Goal: Transaction & Acquisition: Purchase product/service

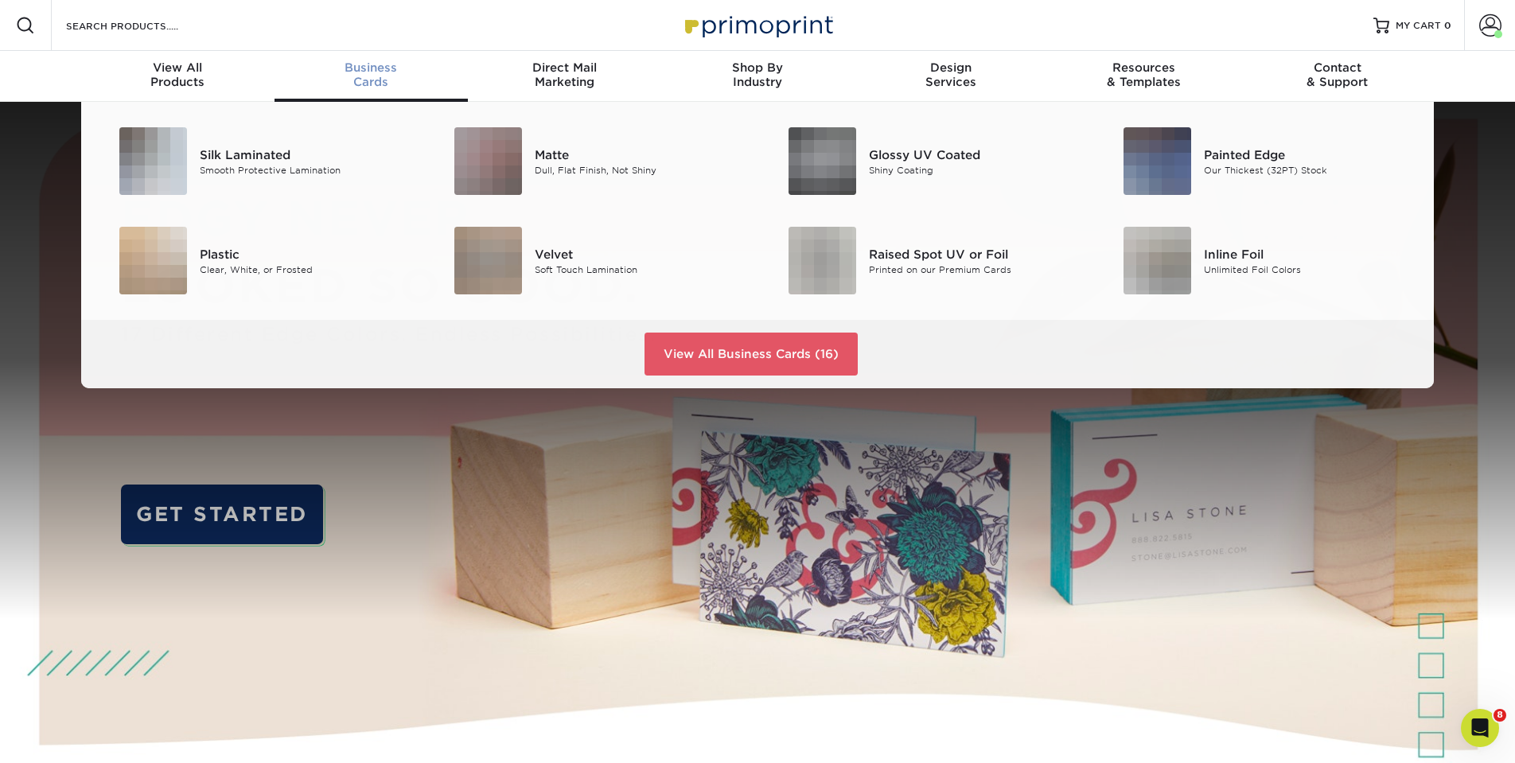
click at [368, 69] on span "Business" at bounding box center [370, 67] width 193 height 14
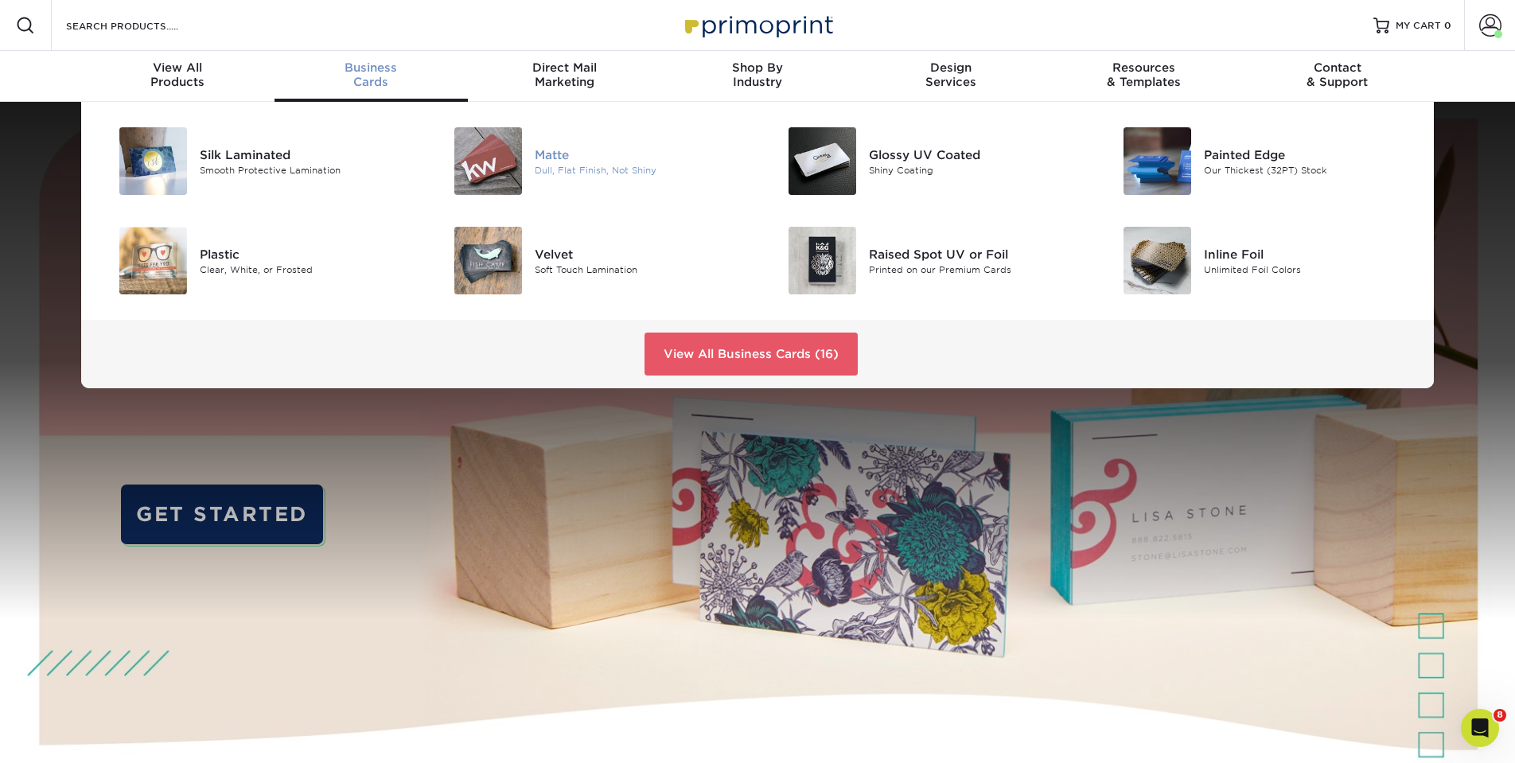
click at [578, 165] on div "Dull, Flat Finish, Not Shiny" at bounding box center [640, 170] width 211 height 14
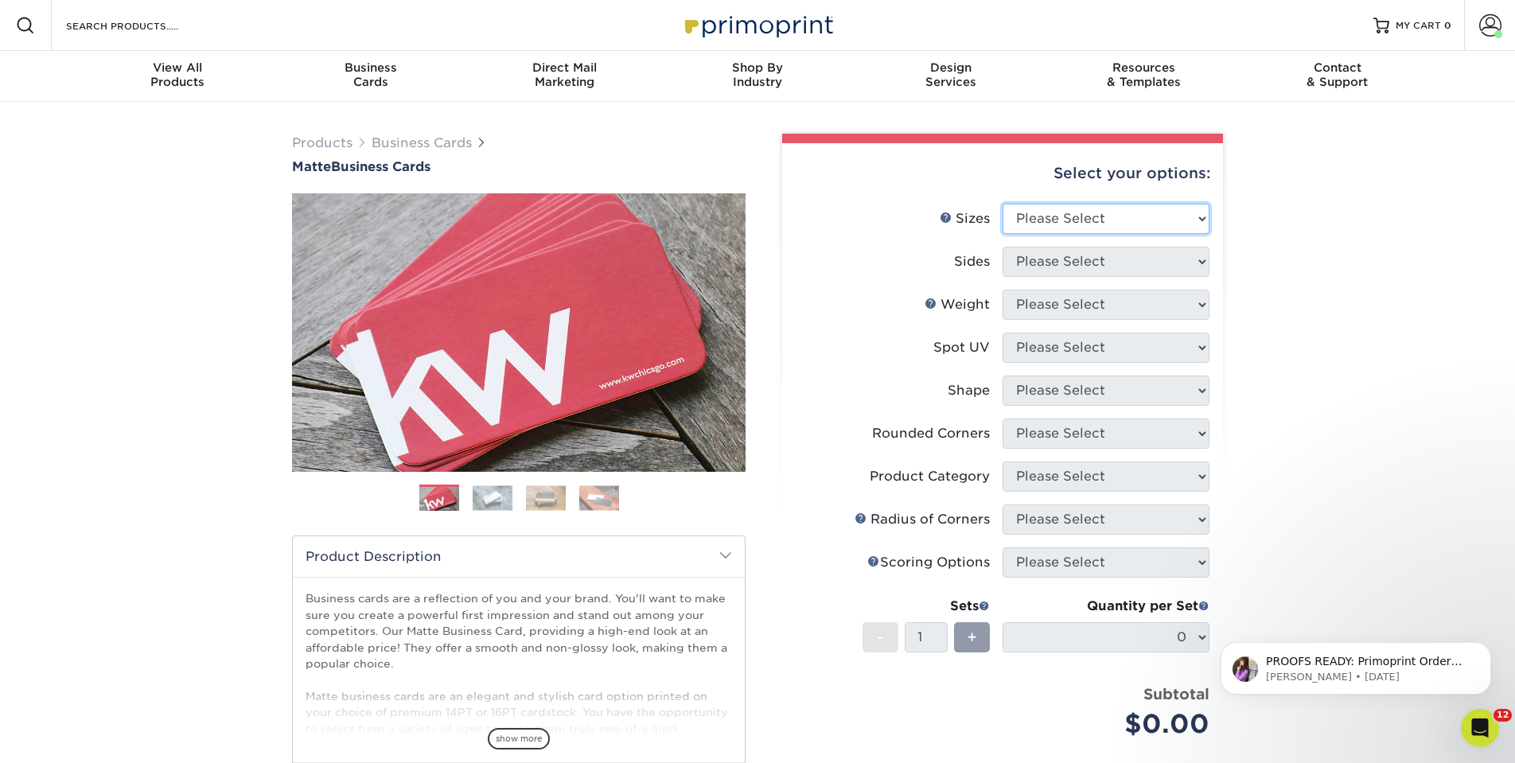
select select "2.00x3.50"
select select "13abbda7-1d64-4f25-8bb2-c179b224825d"
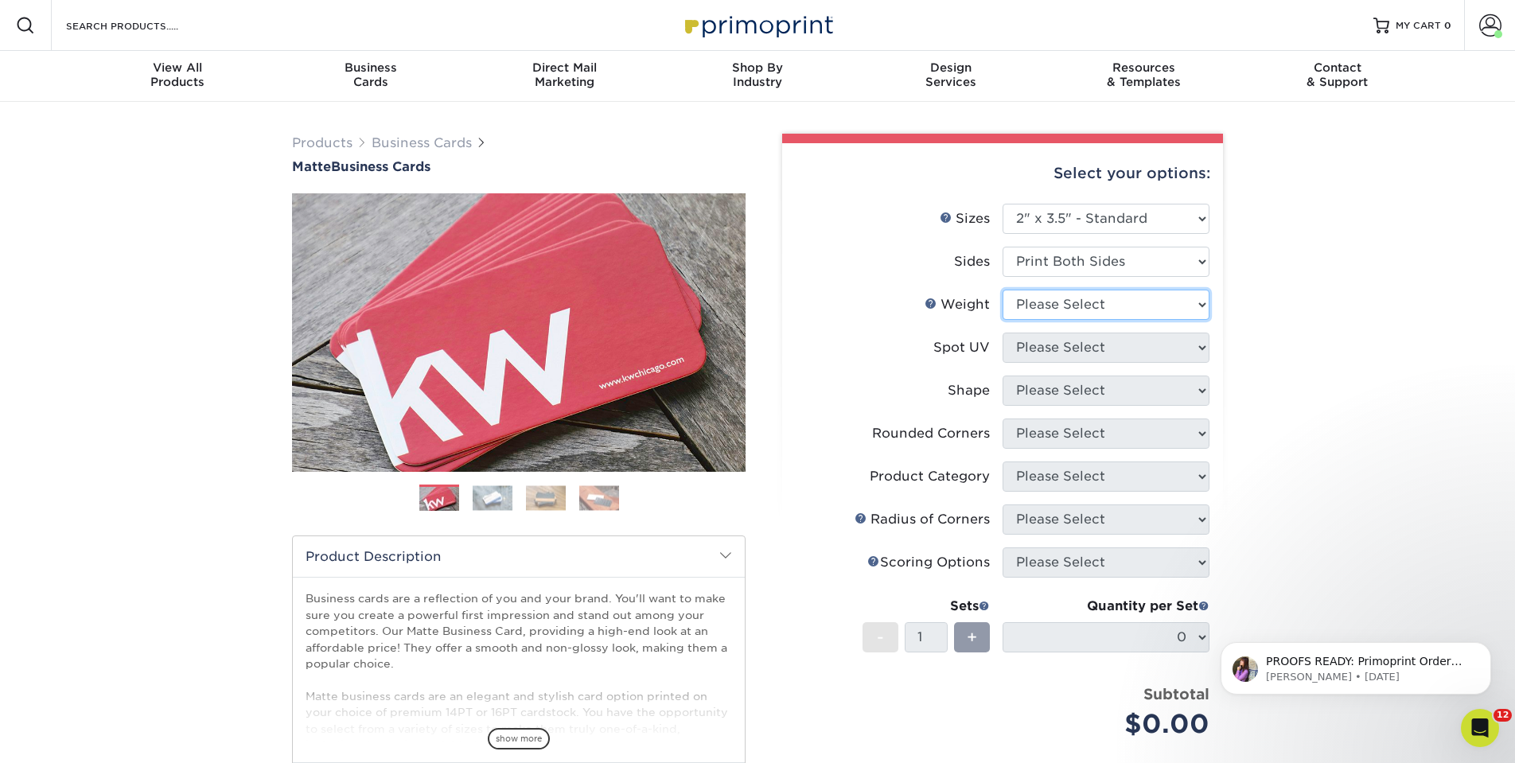
select select "14PT"
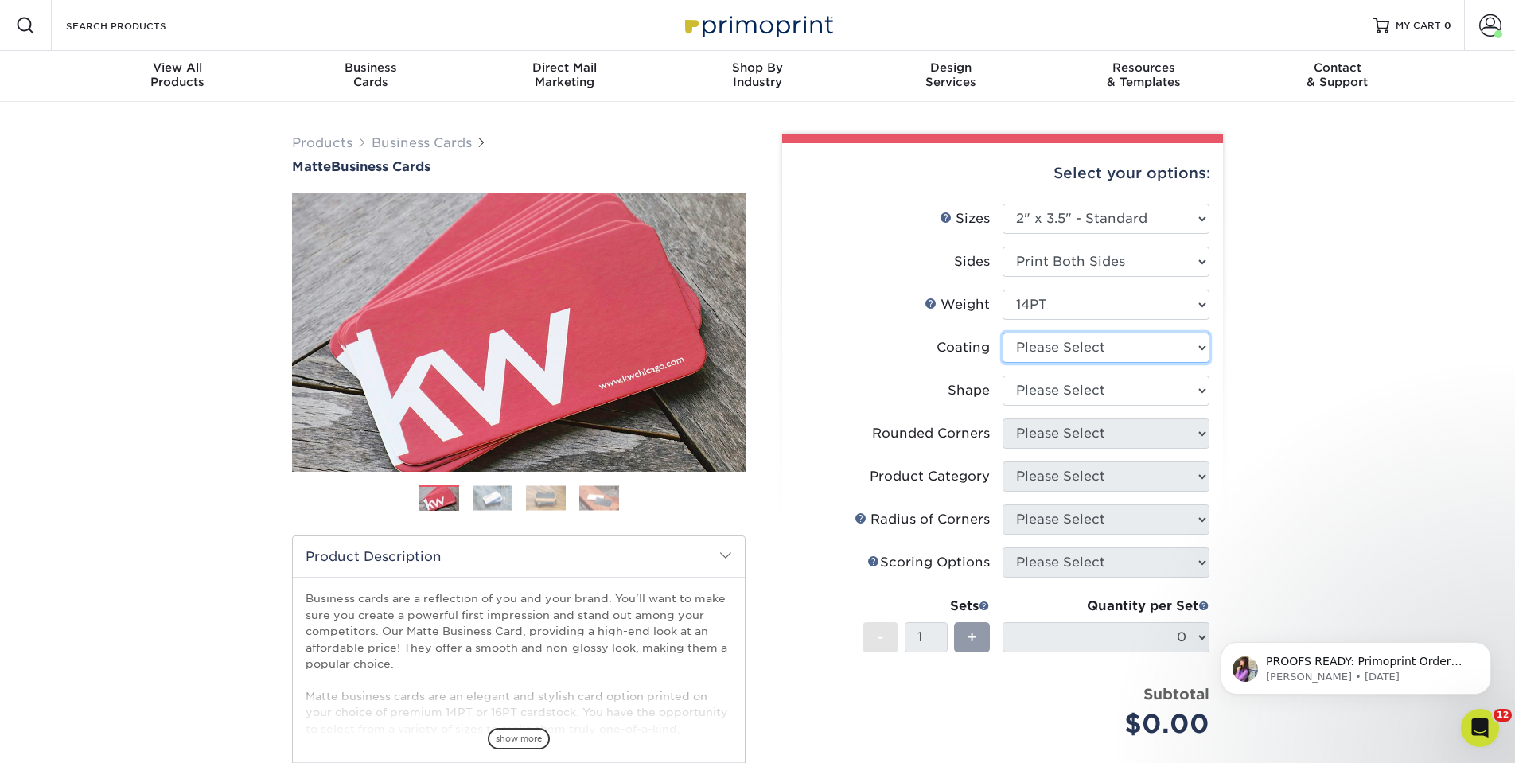
select select "121bb7b5-3b4d-429f-bd8d-bbf80e953313"
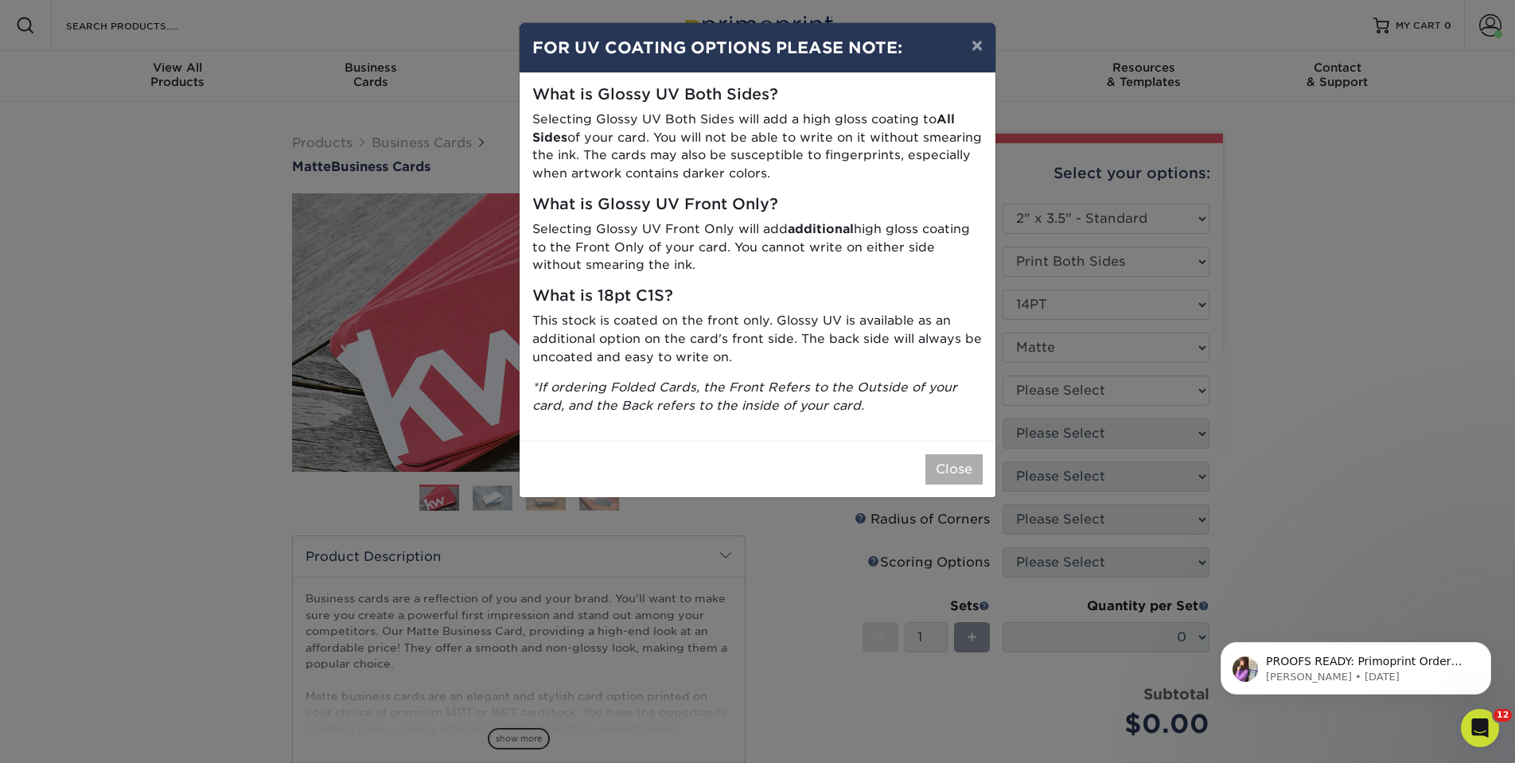
click at [967, 454] on button "Close" at bounding box center [953, 469] width 57 height 30
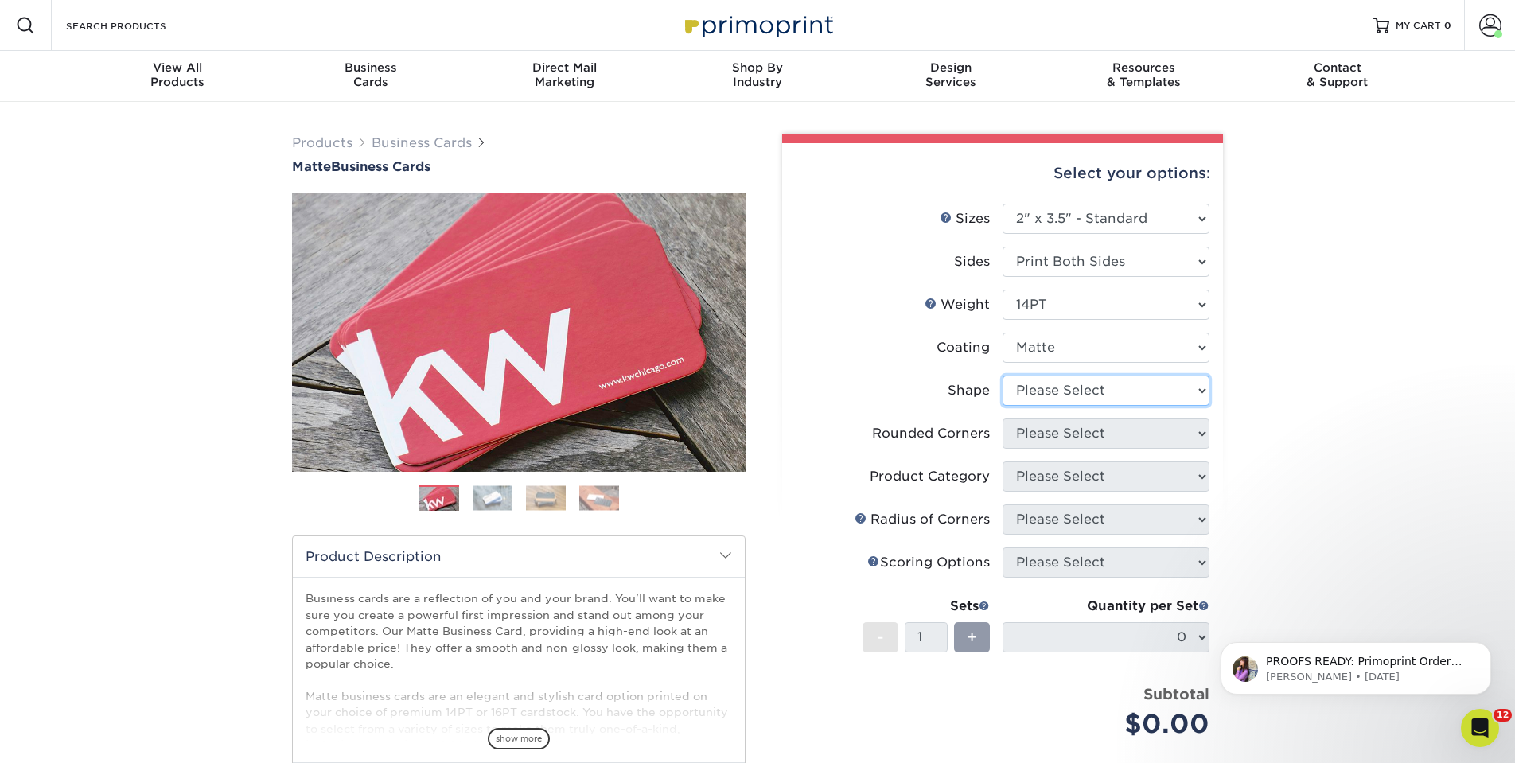
select select "standard"
select select "0"
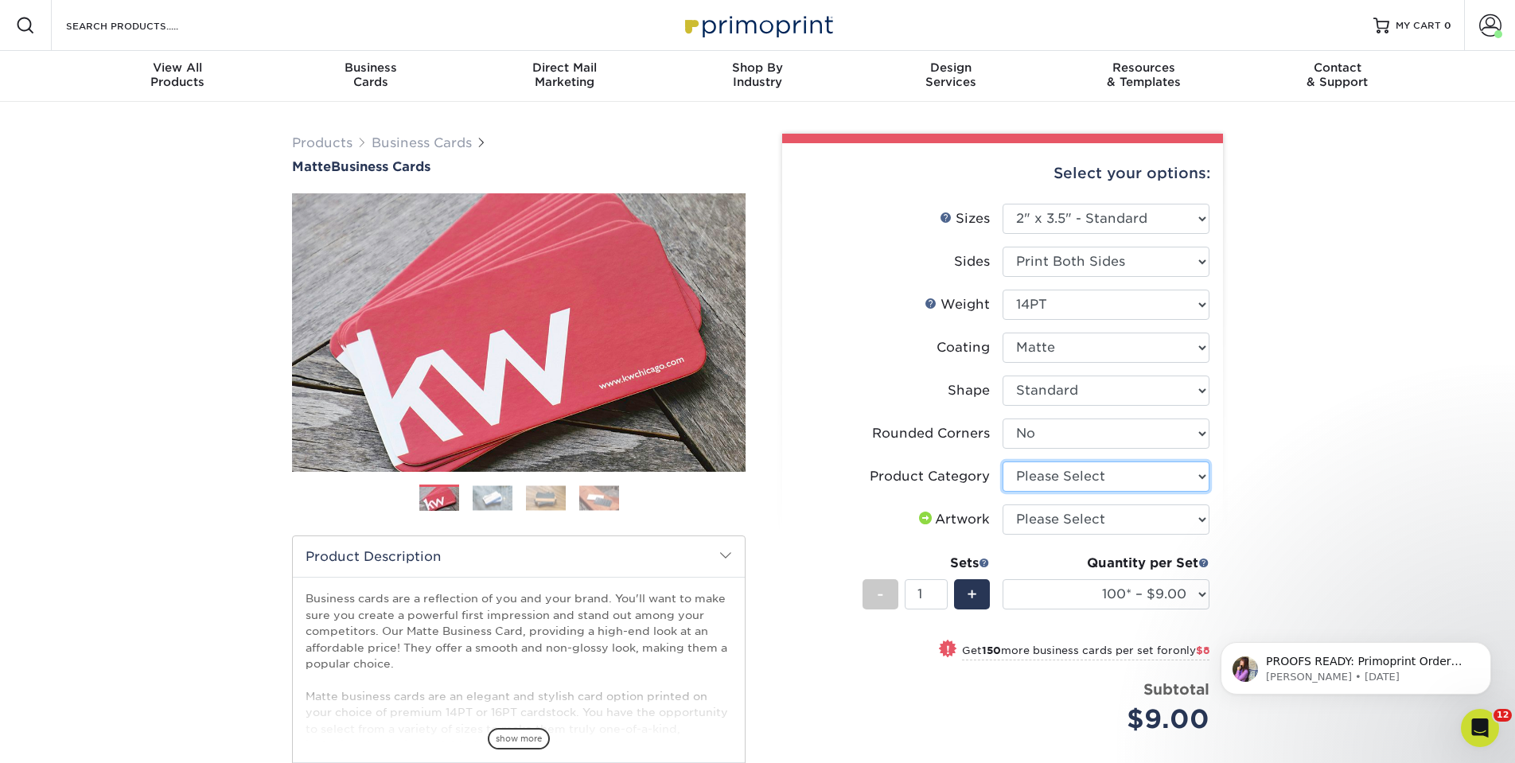
select select "3b5148f1-0588-4f88-a218-97bcfdce65c1"
select select "upload"
select select "250* – $17.00"
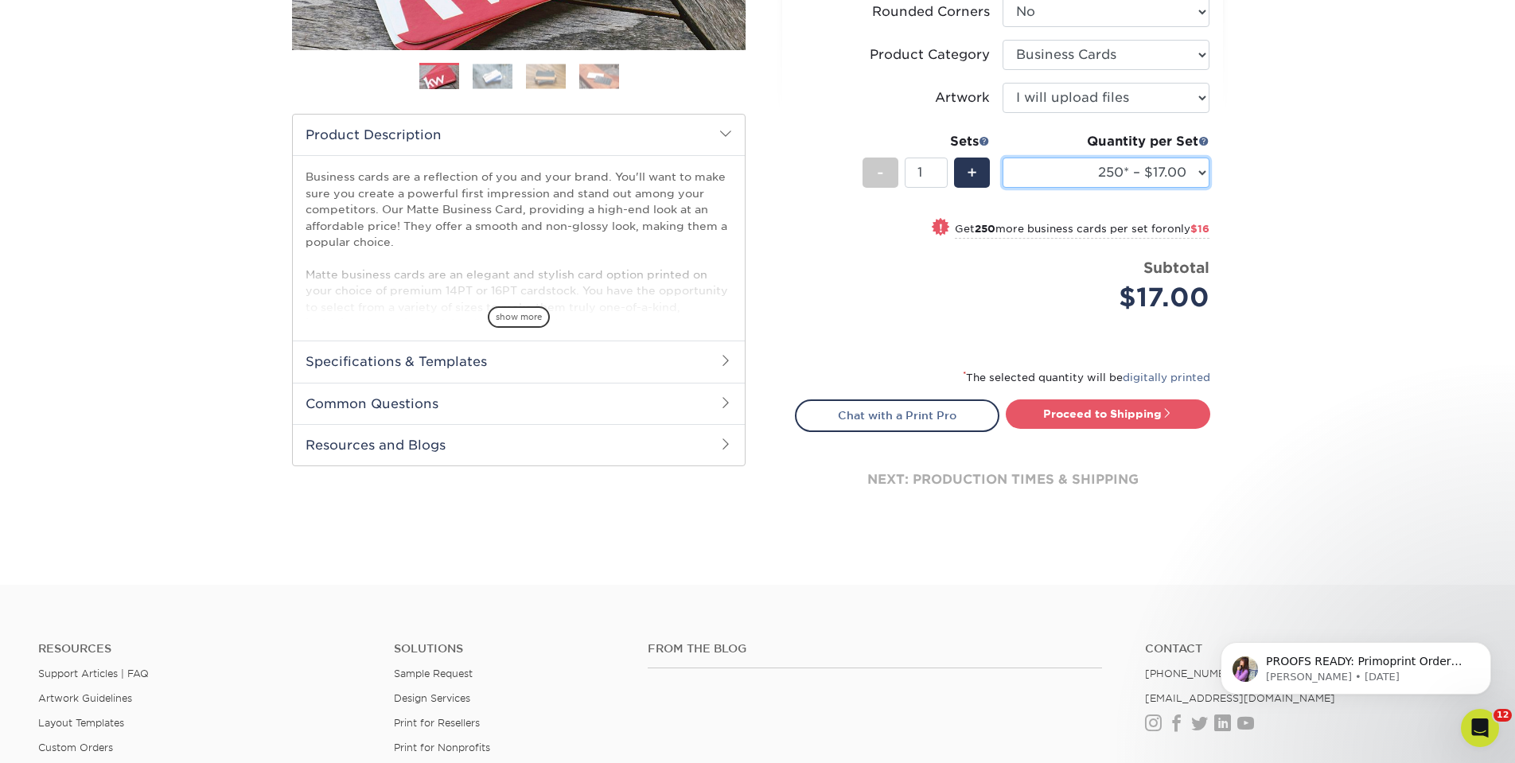
scroll to position [422, 0]
click at [1089, 406] on link "Proceed to Shipping" at bounding box center [1108, 413] width 204 height 29
type input "Set 1"
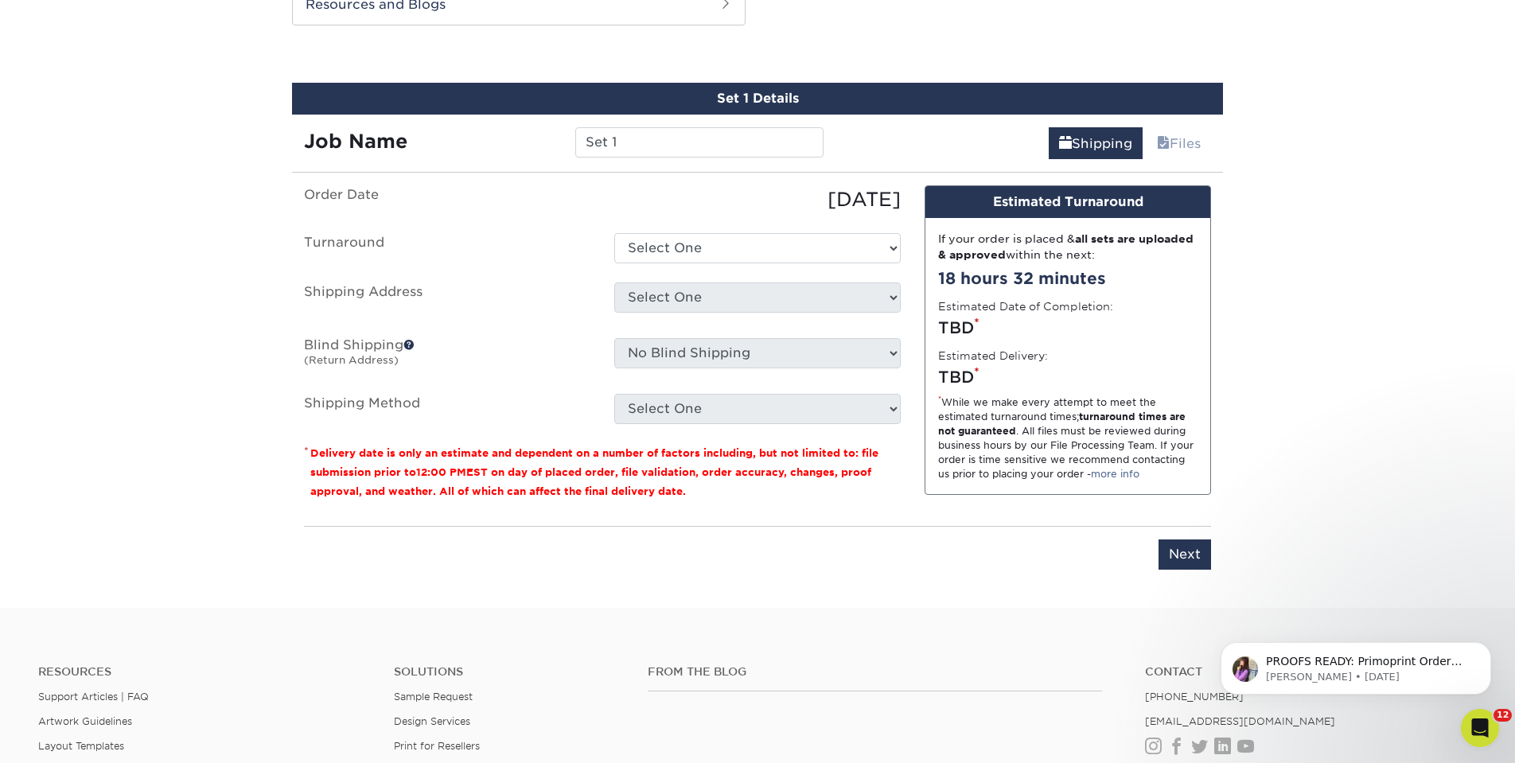
scroll to position [863, 0]
select select "385fbf1e-192b-4679-9d7d-4a45b131679d"
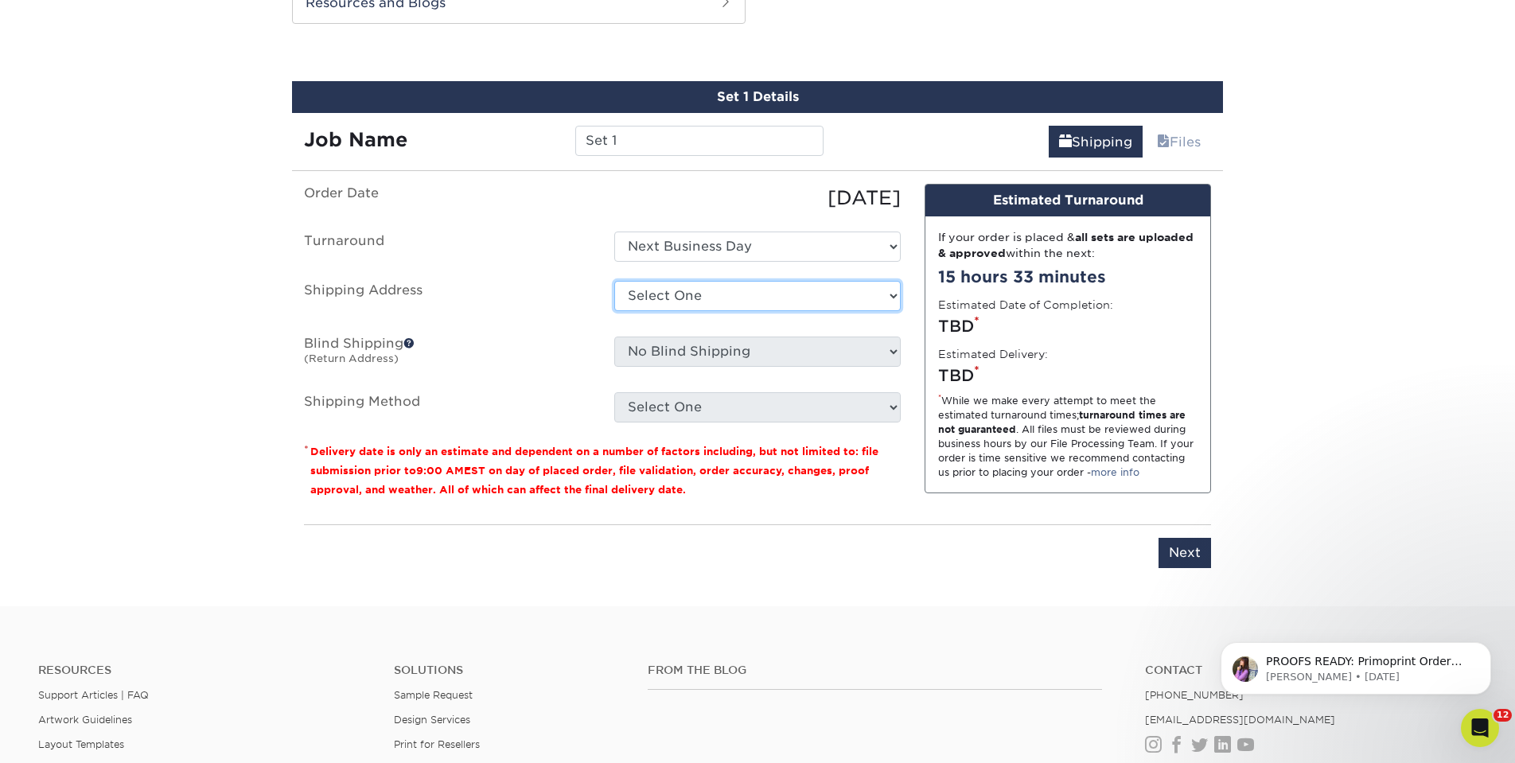
select select "258752"
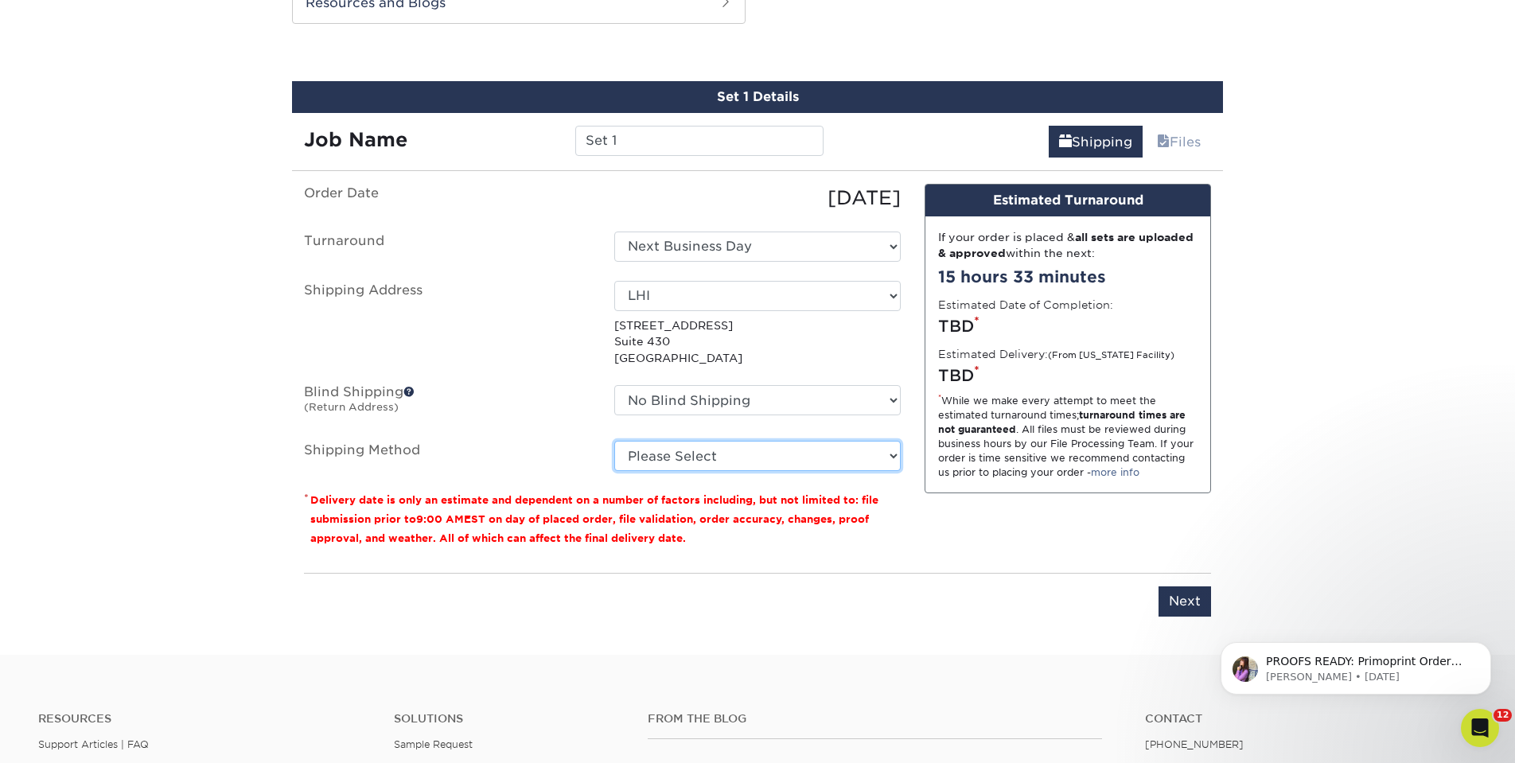
select select "03"
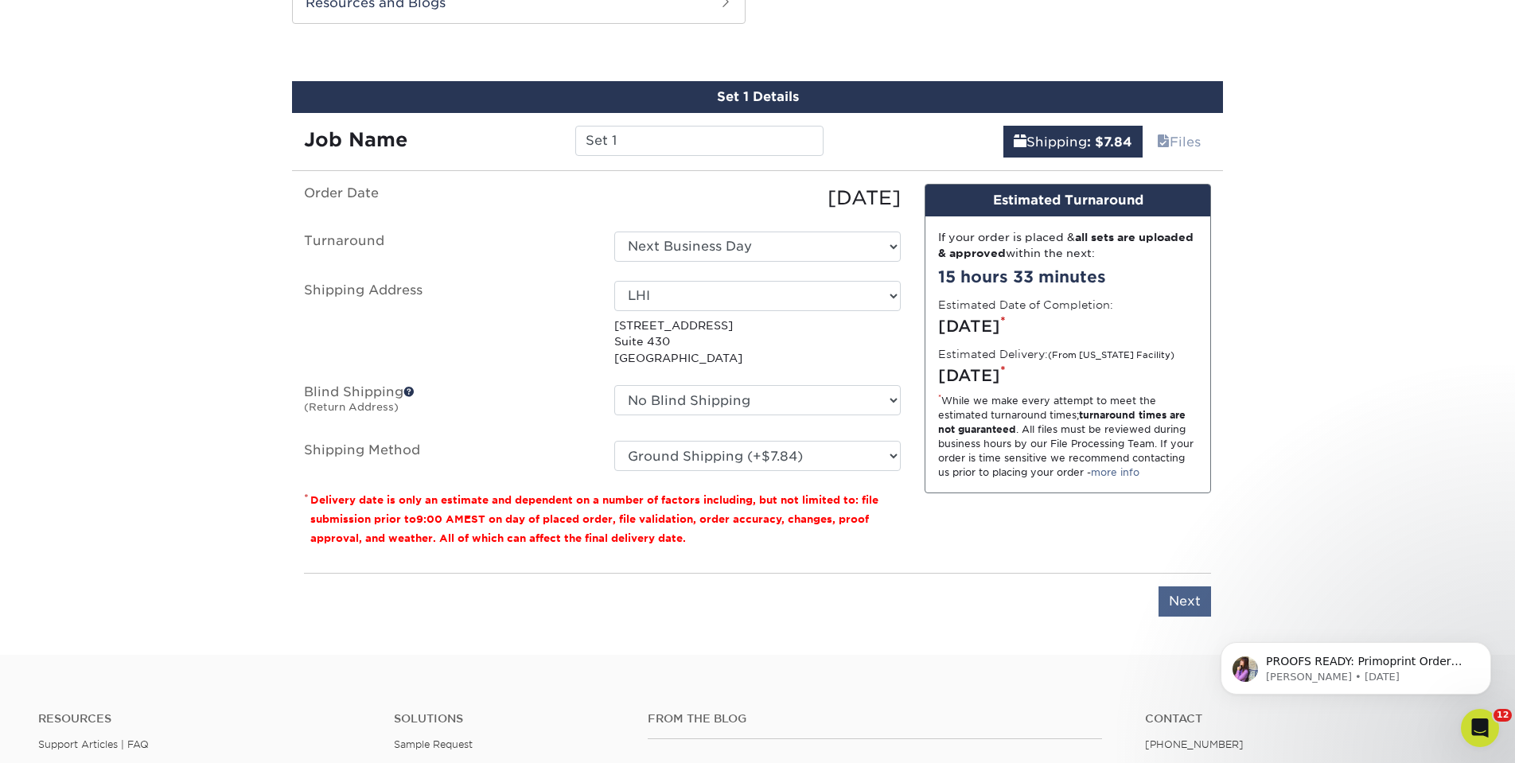
click at [1187, 605] on input "Next" at bounding box center [1184, 601] width 53 height 30
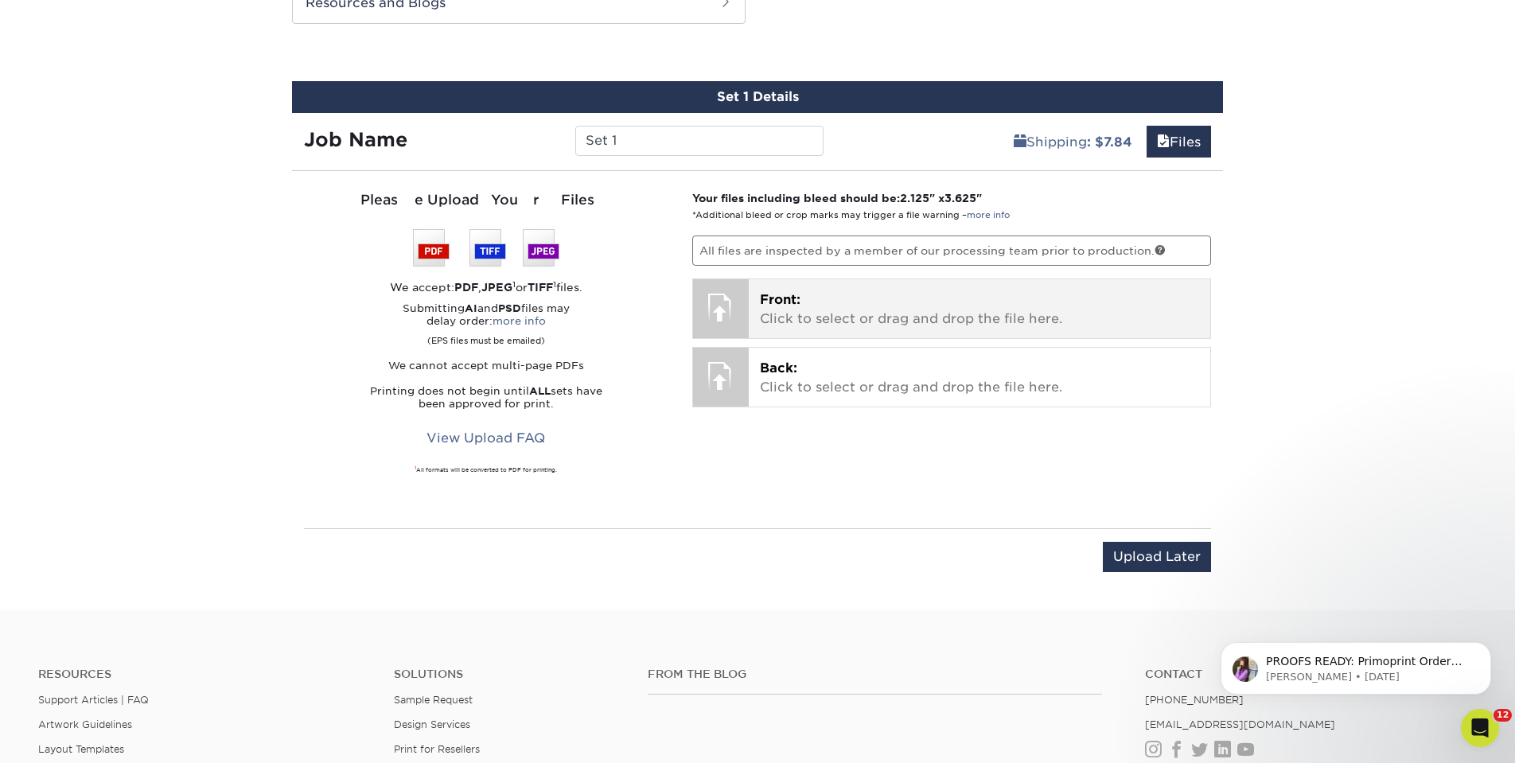
click at [889, 305] on p "Front: Click to select or drag and drop the file here." at bounding box center [980, 309] width 440 height 38
click at [946, 302] on p "Front: Click to select or drag and drop the file here." at bounding box center [980, 309] width 440 height 38
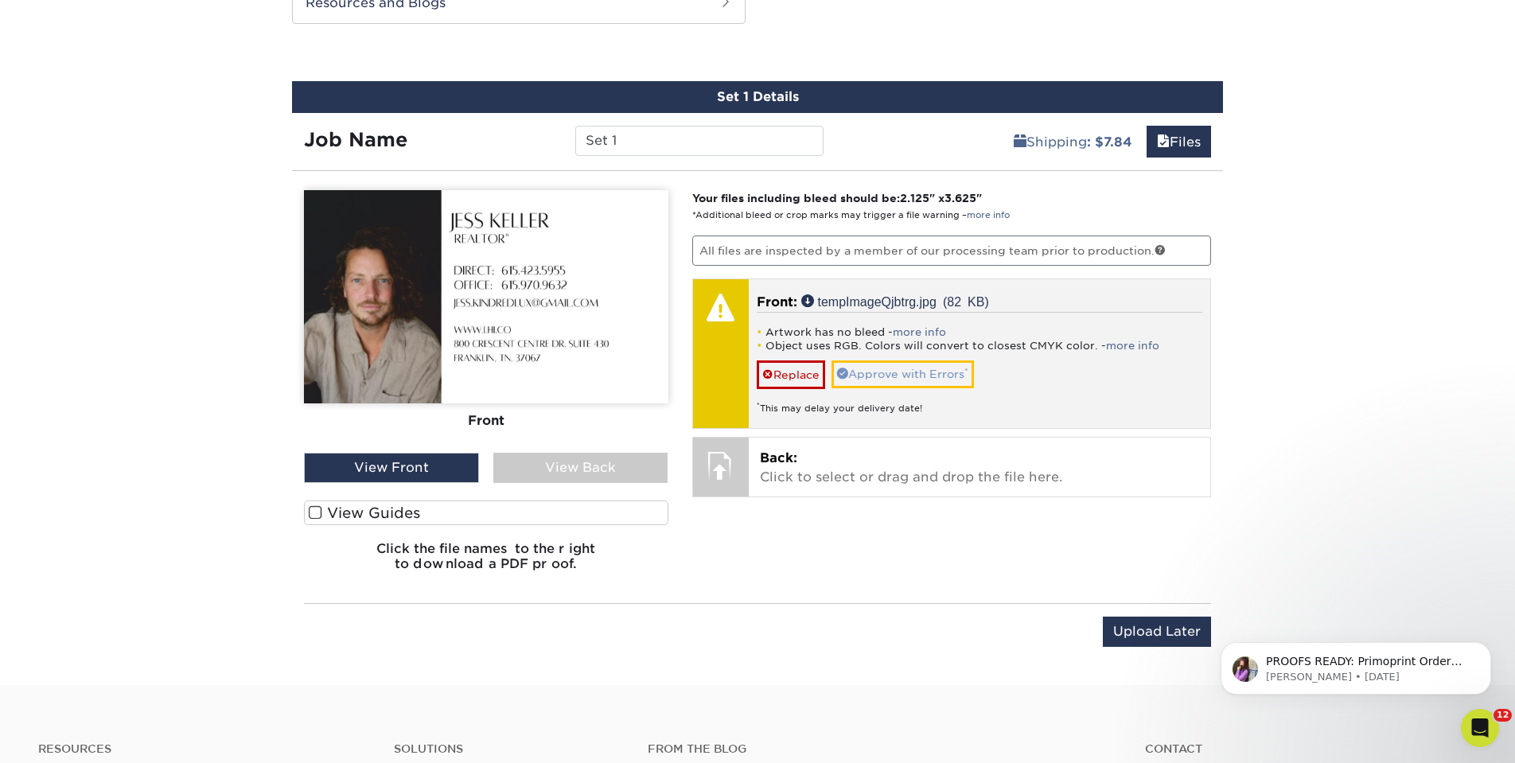
click at [885, 368] on link "Approve with Errors *" at bounding box center [902, 373] width 142 height 27
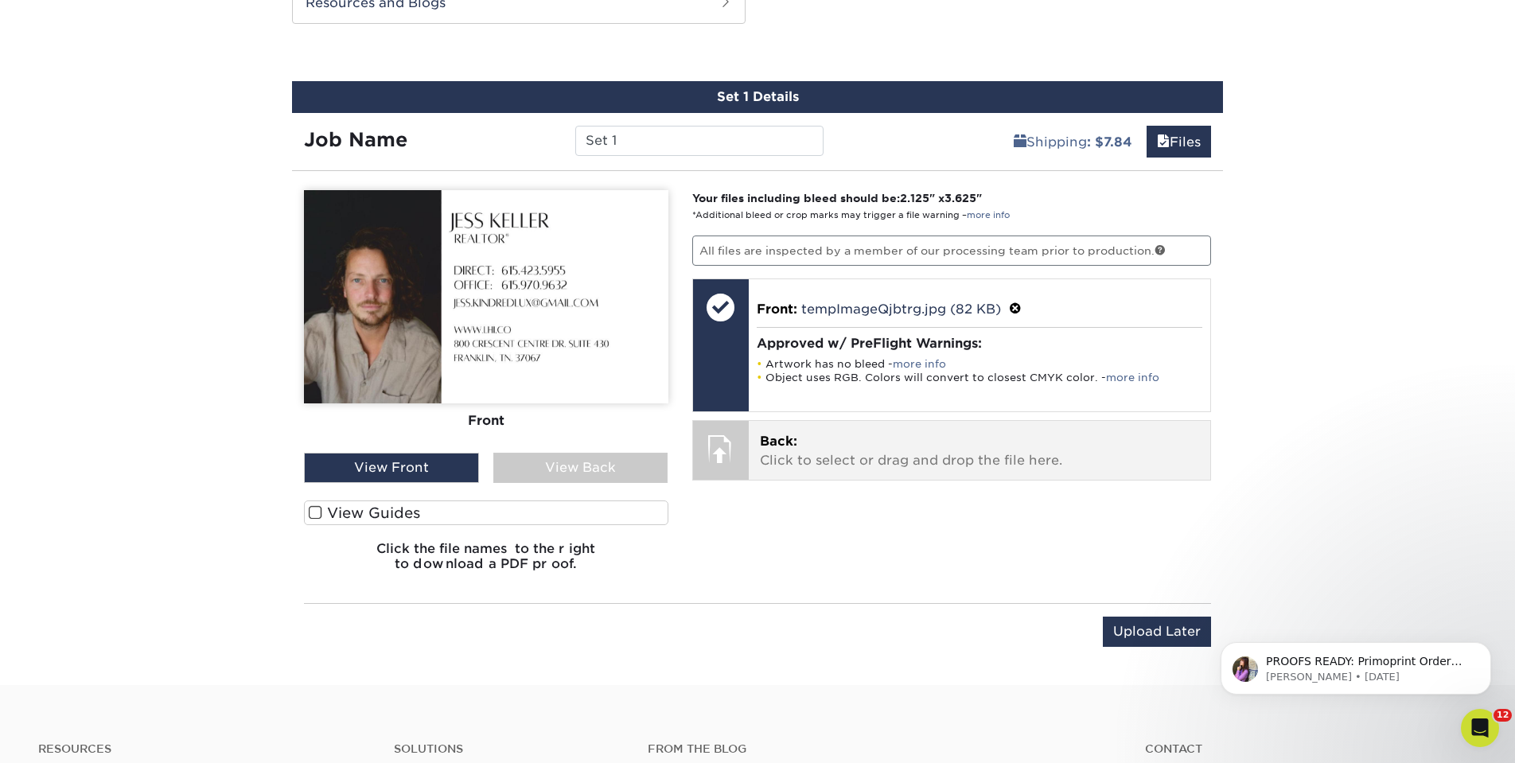
click at [875, 432] on p "Back: Click to select or drag and drop the file here." at bounding box center [980, 451] width 440 height 38
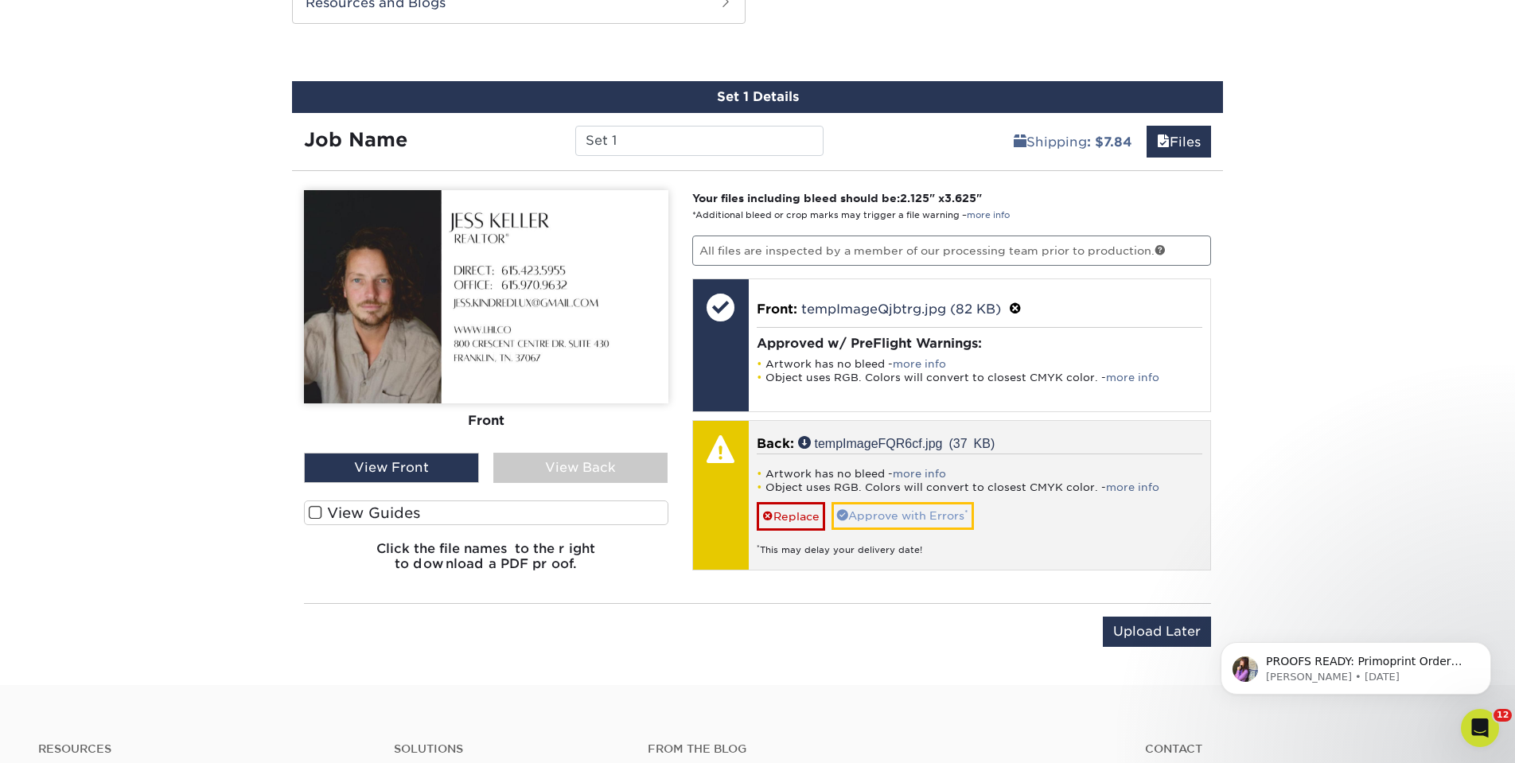
click at [900, 506] on link "Approve with Errors *" at bounding box center [902, 515] width 142 height 27
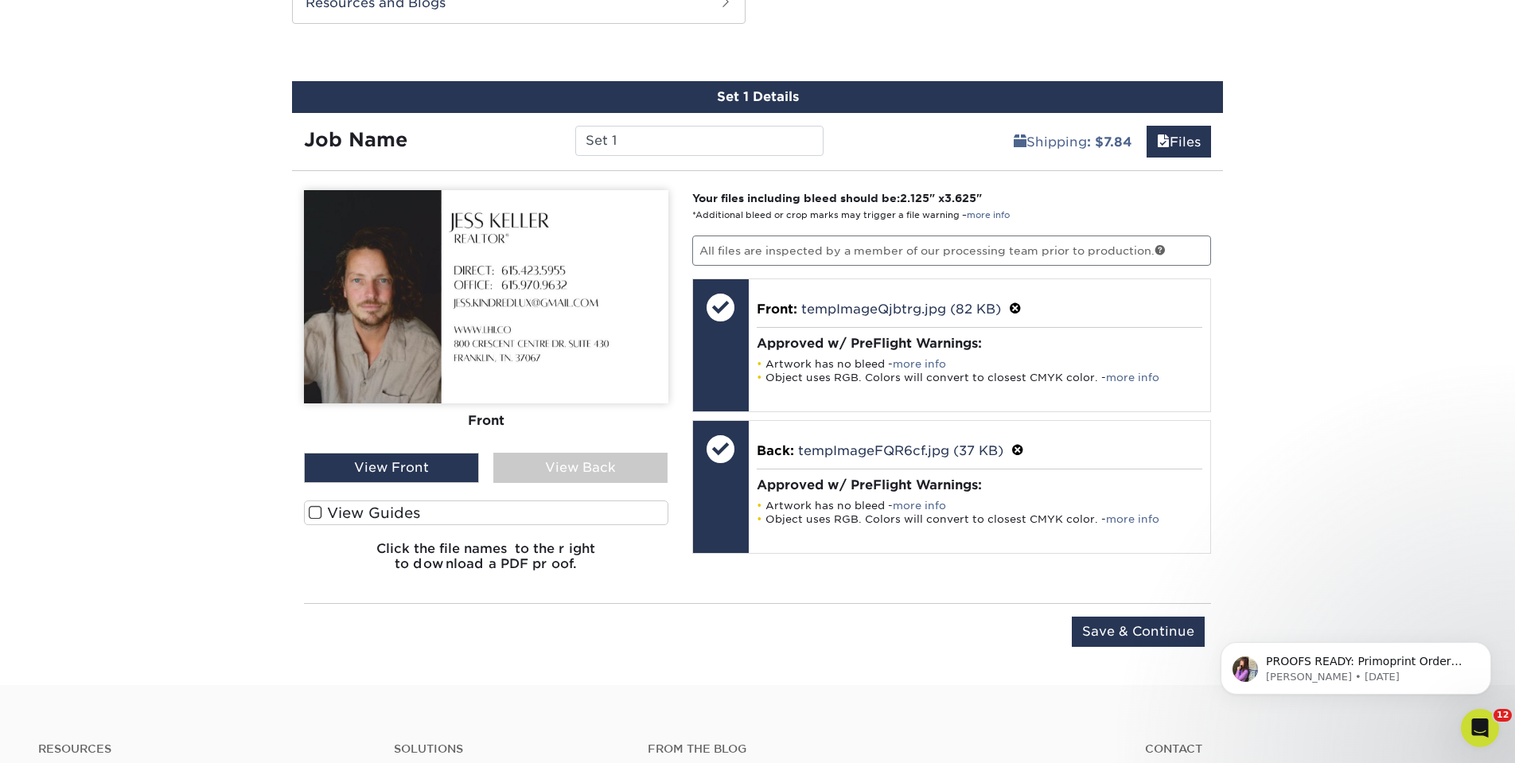
click at [537, 472] on div "View Back" at bounding box center [580, 468] width 175 height 30
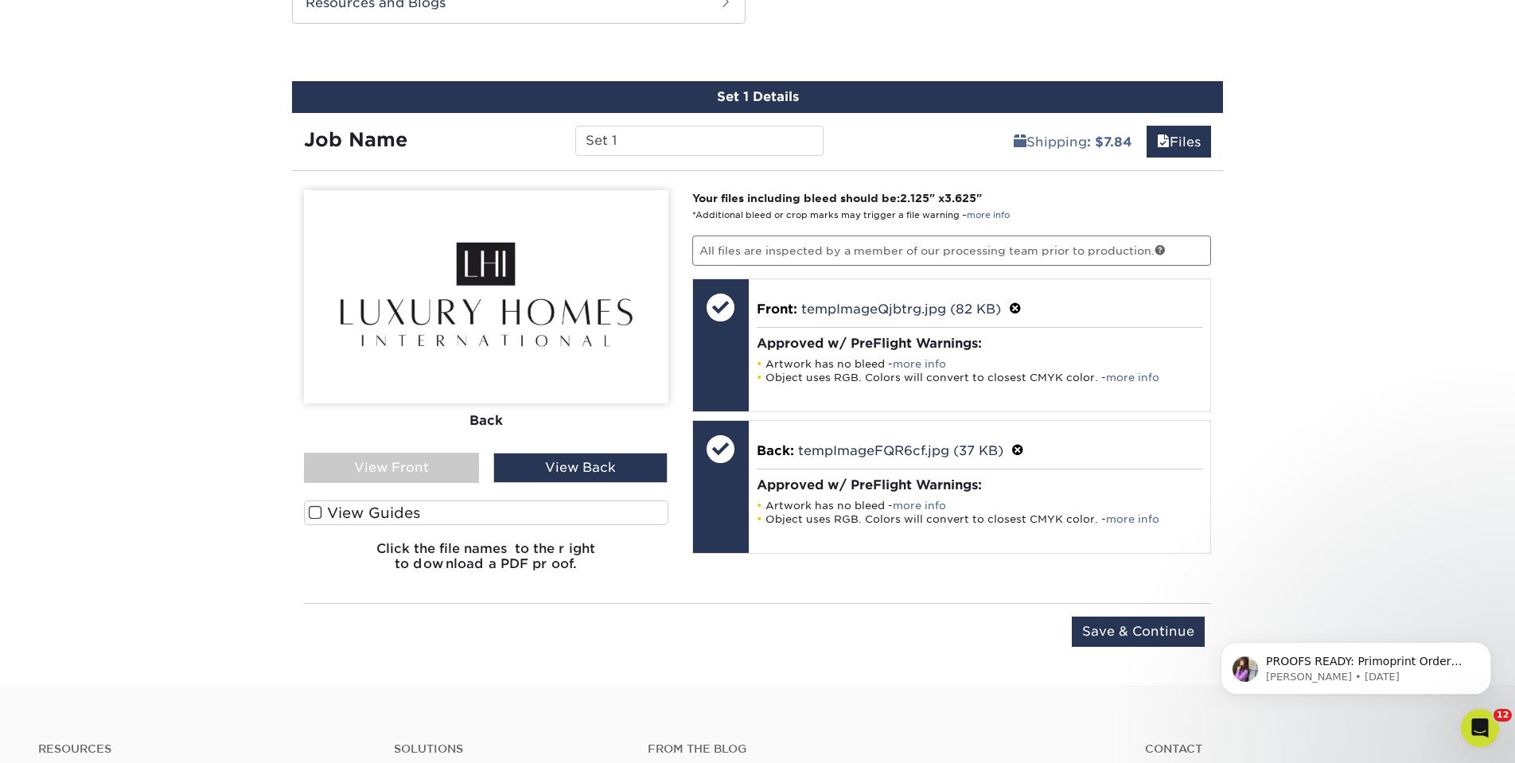
click at [446, 469] on div "View Front" at bounding box center [391, 468] width 175 height 30
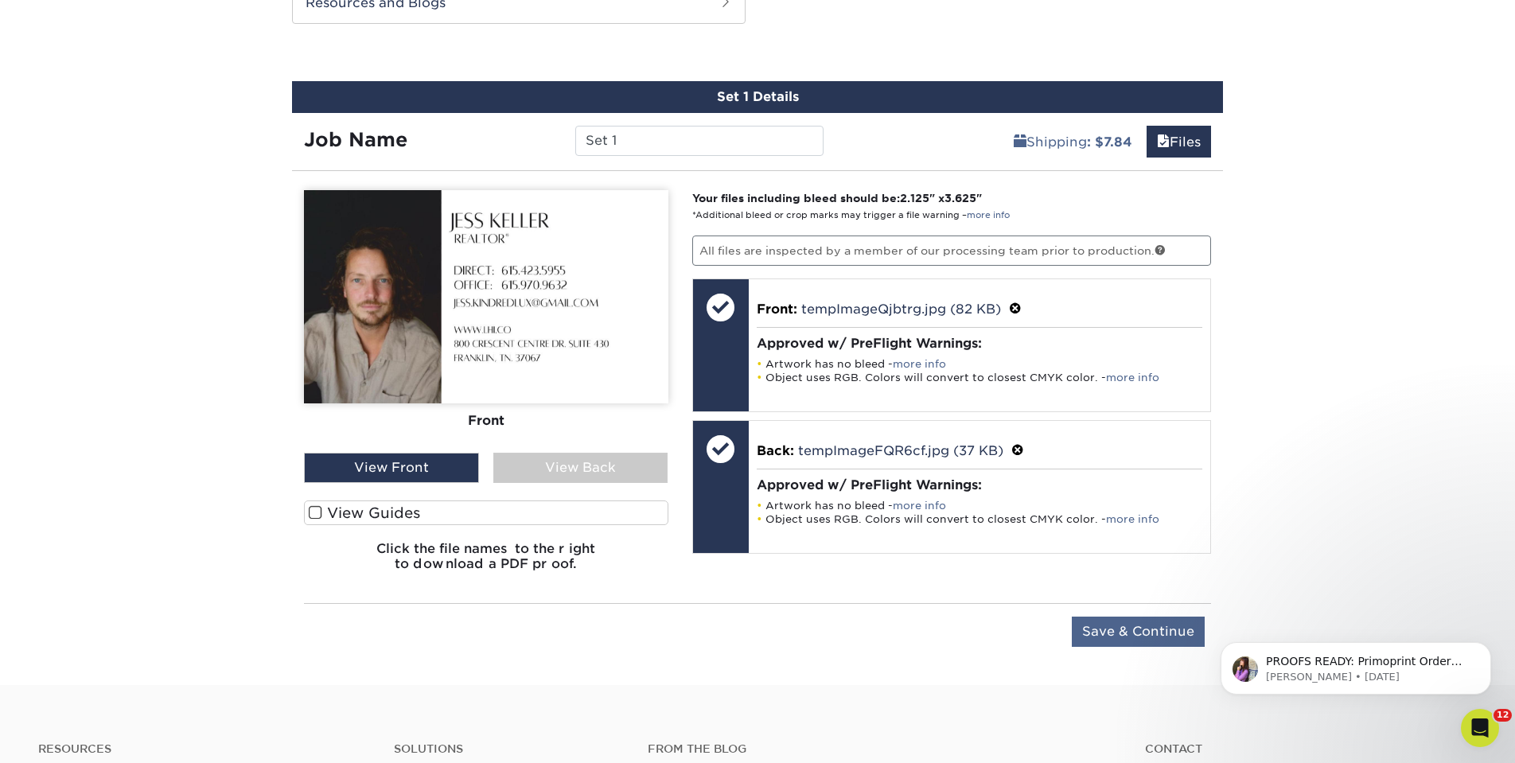
click at [1113, 627] on input "Save & Continue" at bounding box center [1138, 632] width 133 height 30
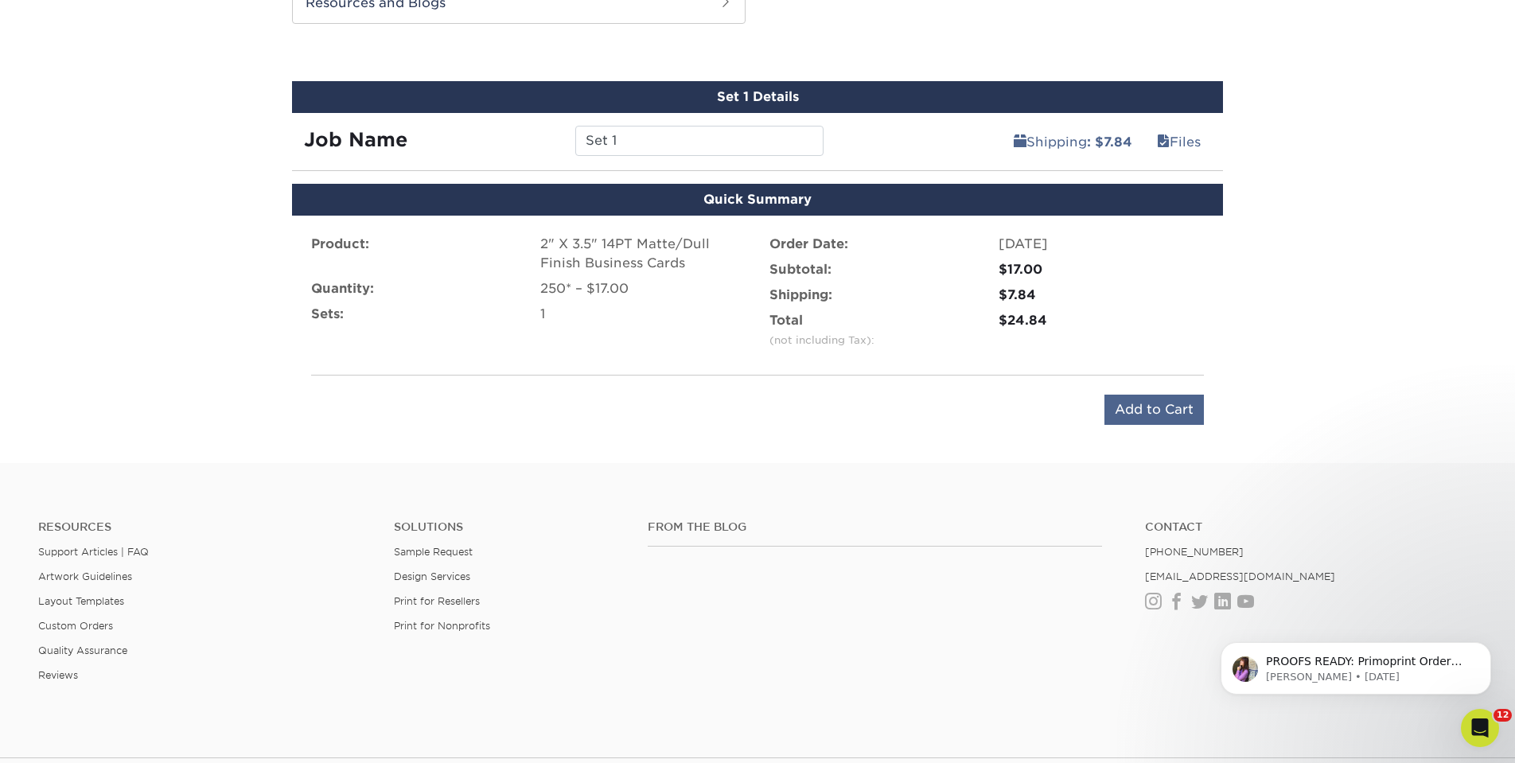
click at [1128, 405] on input "Add to Cart" at bounding box center [1153, 410] width 99 height 30
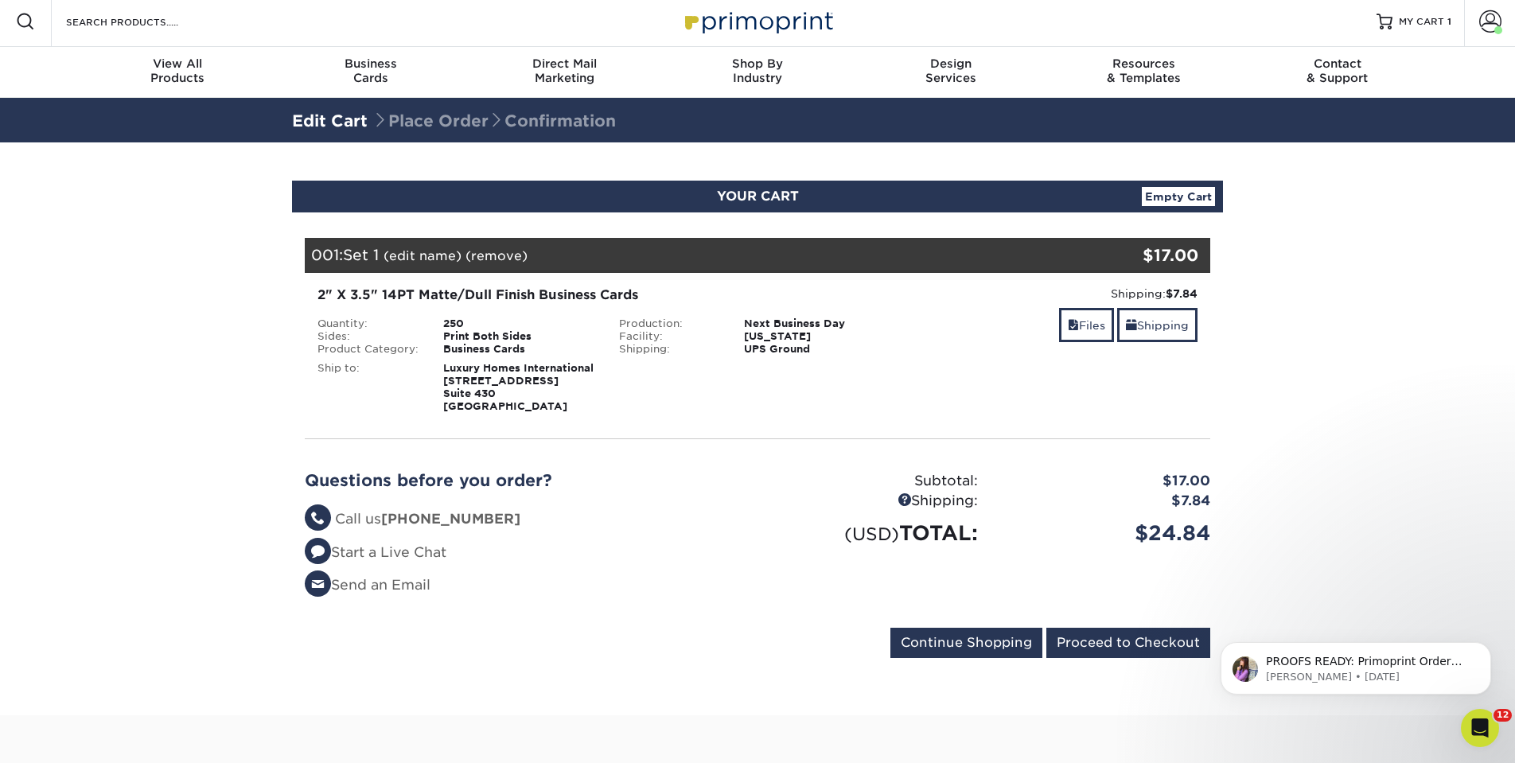
click at [414, 259] on link "(edit name)" at bounding box center [422, 255] width 78 height 15
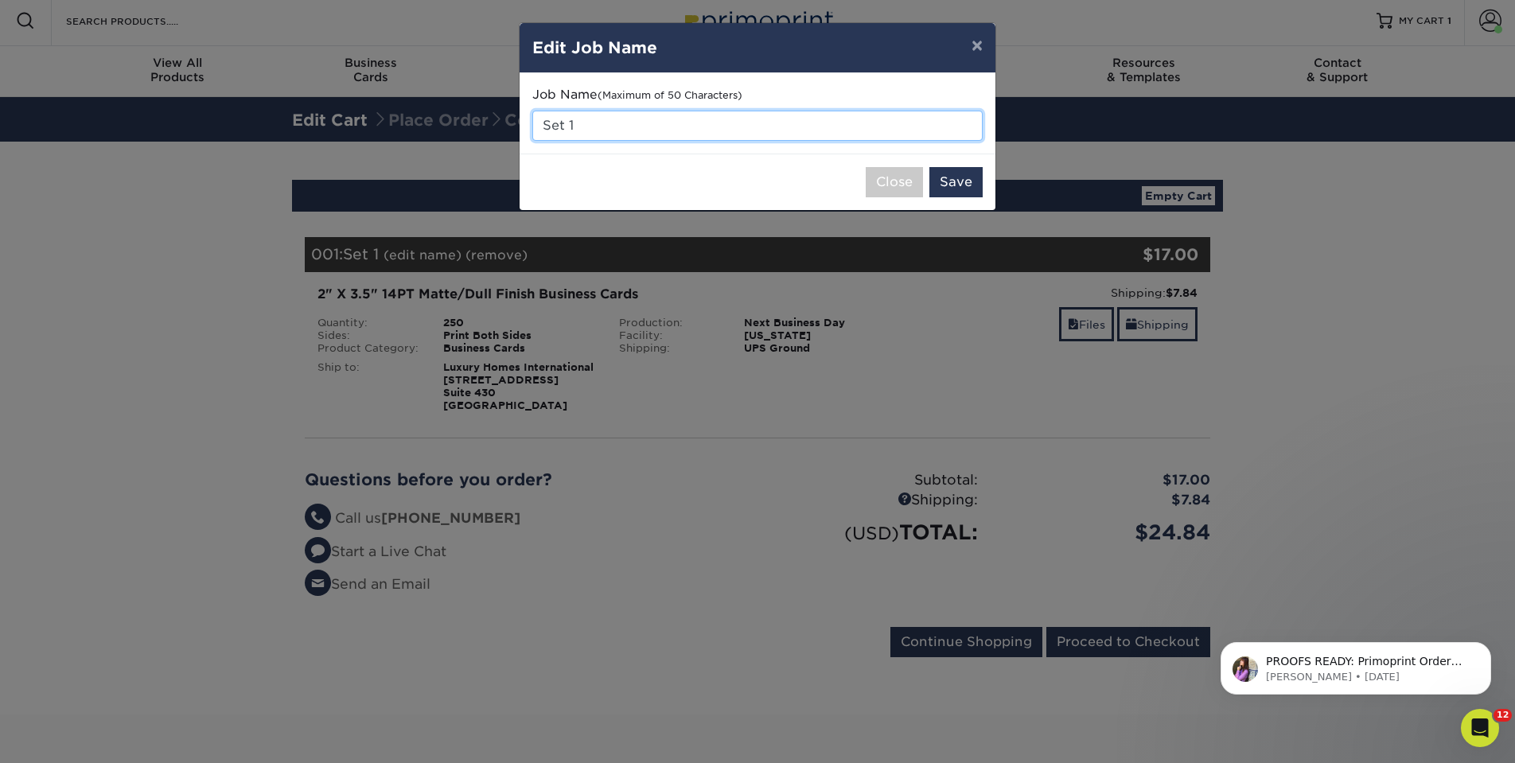
click at [645, 130] on input "Set 1" at bounding box center [757, 126] width 450 height 30
type input "S"
type input "Jess Keller"
click at [955, 181] on button "Save" at bounding box center [955, 182] width 53 height 30
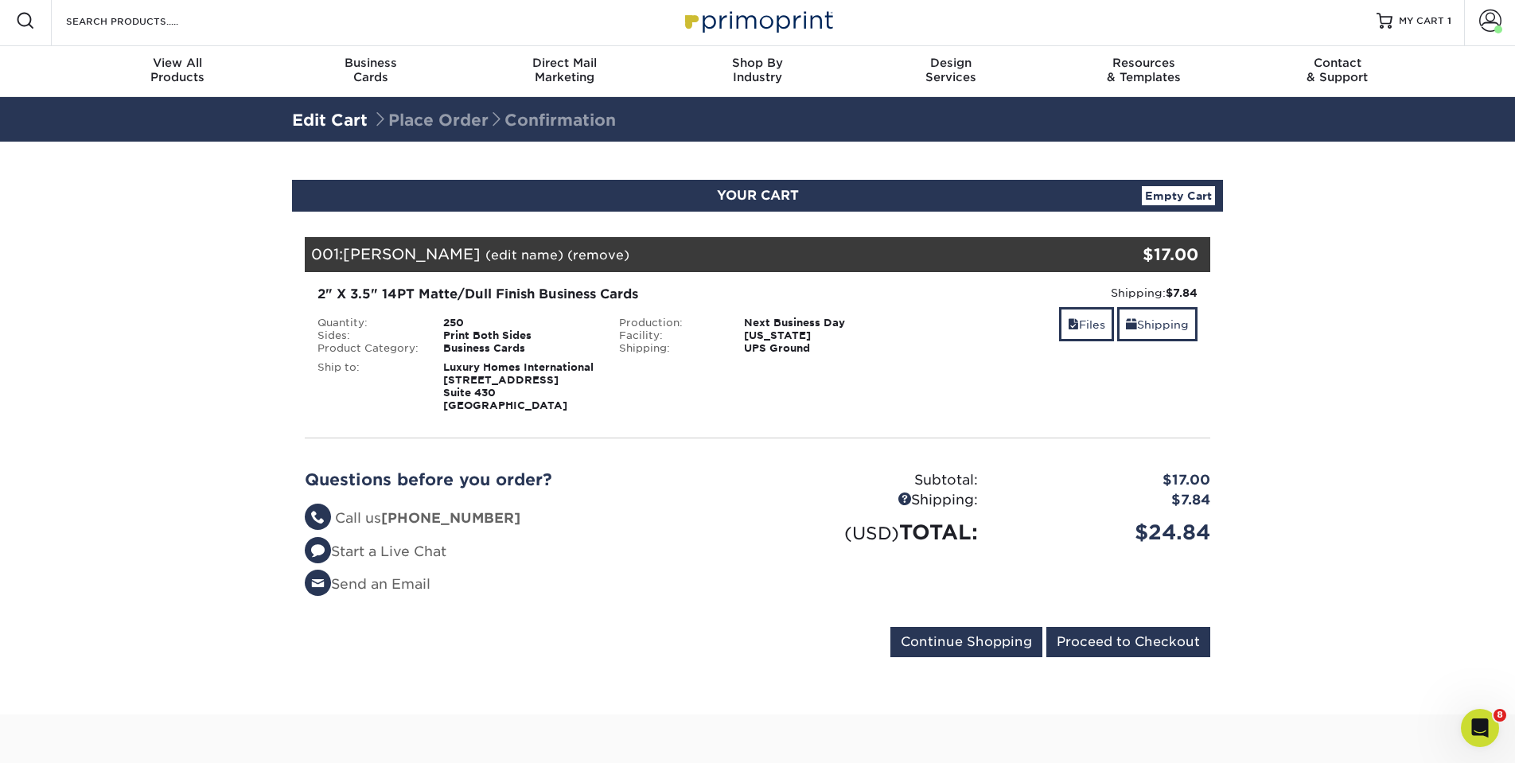
scroll to position [2, 0]
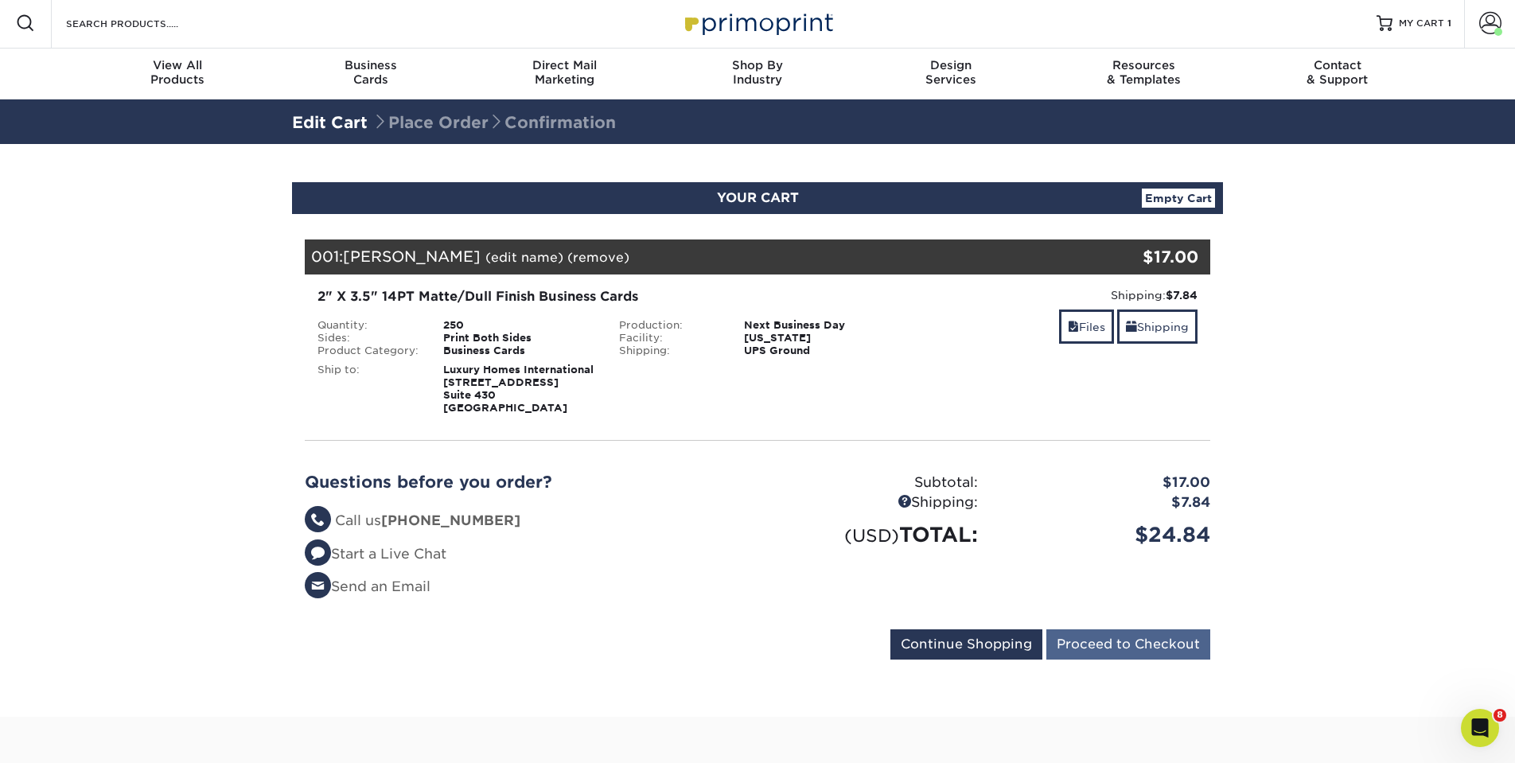
click at [1150, 641] on input "Proceed to Checkout" at bounding box center [1128, 644] width 164 height 30
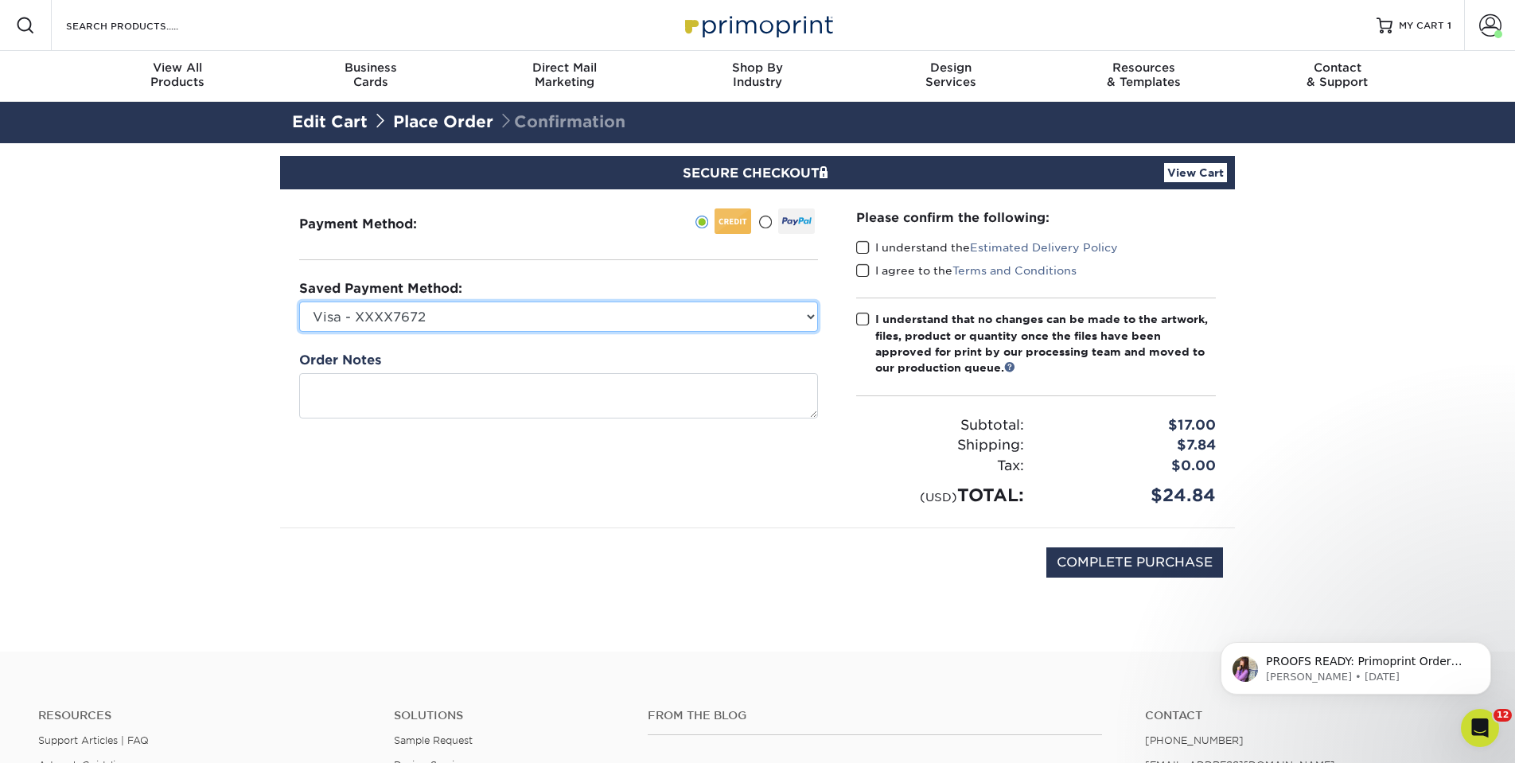
select select "72918"
click at [858, 247] on span at bounding box center [863, 247] width 14 height 15
click at [0, 0] on input "I understand the Estimated Delivery Policy" at bounding box center [0, 0] width 0 height 0
click at [862, 267] on span at bounding box center [863, 270] width 14 height 15
click at [0, 0] on input "I agree to the Terms and Conditions" at bounding box center [0, 0] width 0 height 0
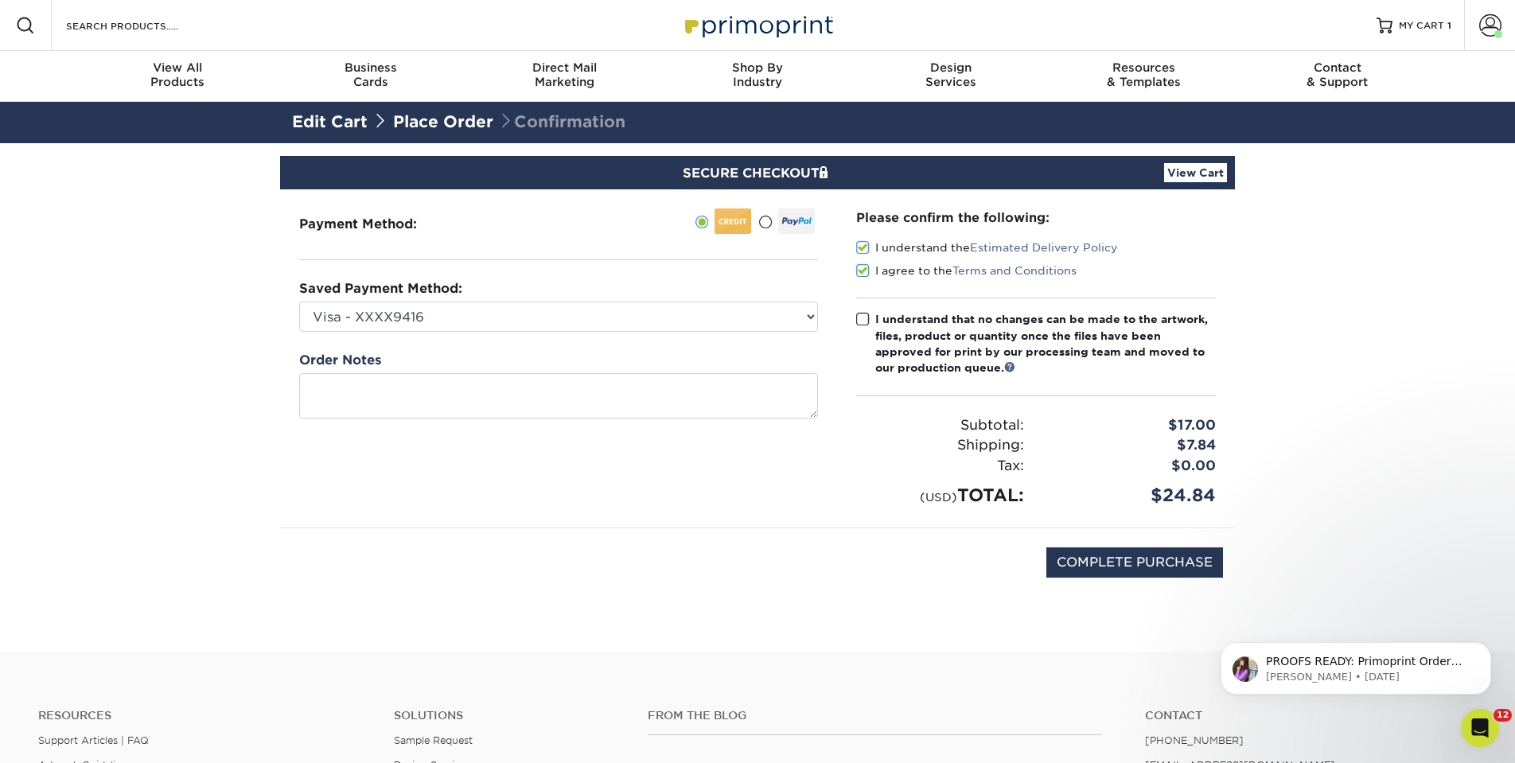
click at [858, 313] on span at bounding box center [863, 319] width 14 height 15
click at [0, 0] on input "I understand that no changes can be made to the artwork, files, product or quan…" at bounding box center [0, 0] width 0 height 0
click at [1099, 547] on input "COMPLETE PURCHASE" at bounding box center [1134, 562] width 177 height 30
type input "PROCESSING, PLEASE WAIT..."
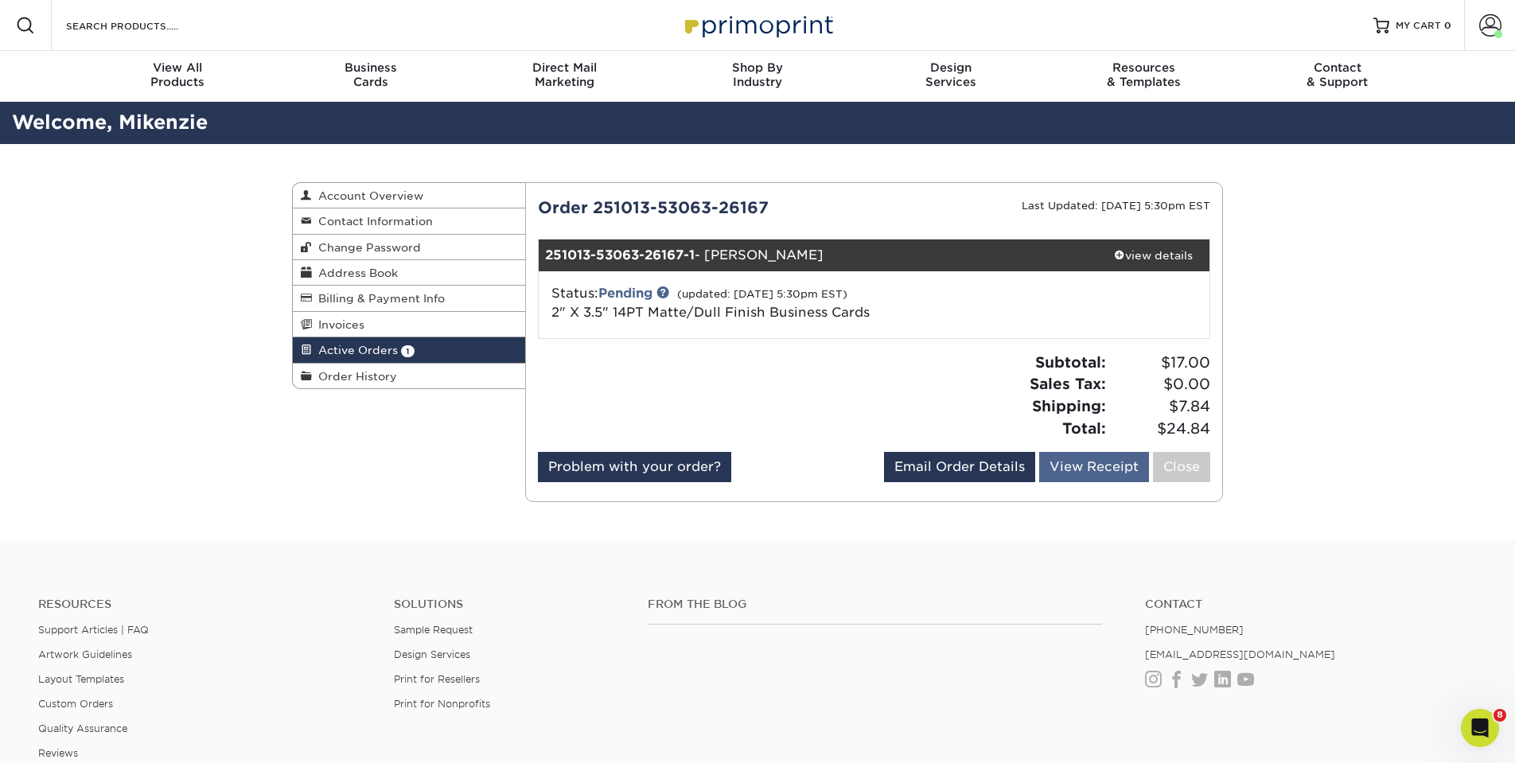
click at [1103, 468] on link "View Receipt" at bounding box center [1094, 467] width 110 height 30
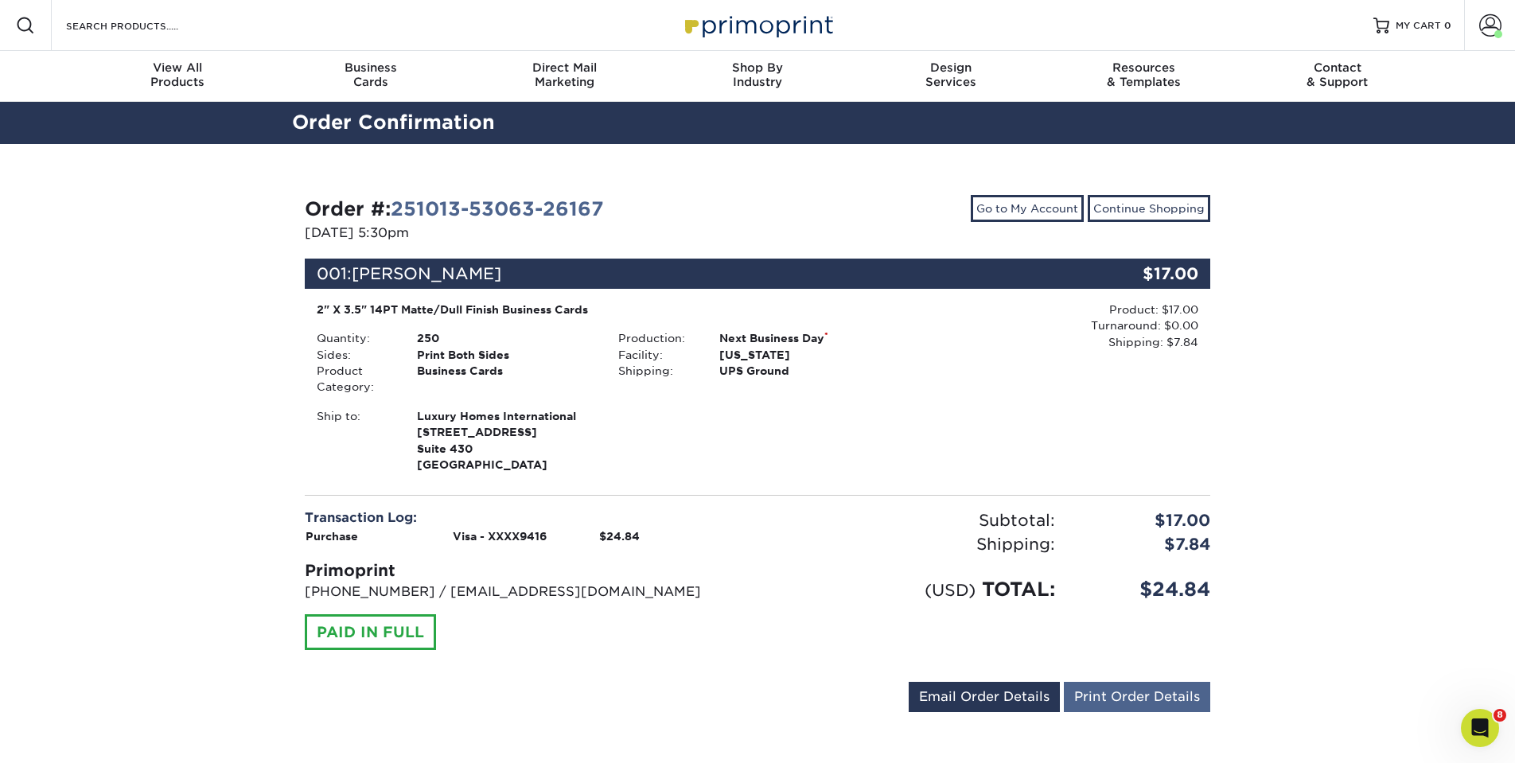
click at [1105, 697] on link "Print Order Details" at bounding box center [1137, 697] width 146 height 30
